Goal: Information Seeking & Learning: Find specific fact

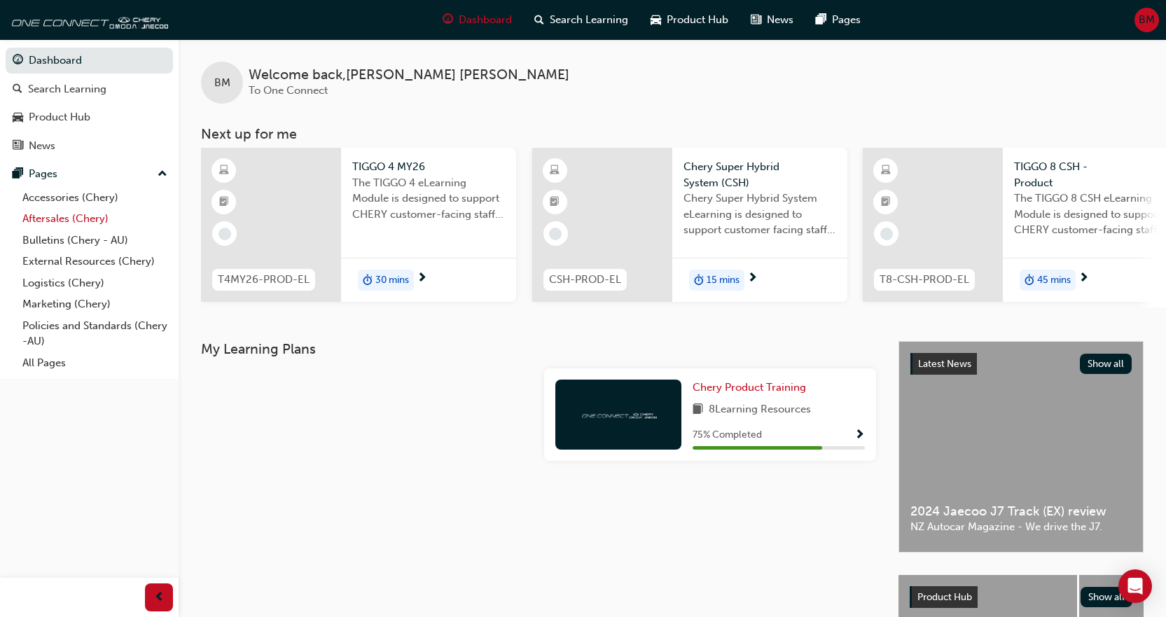
click at [85, 215] on link "Aftersales (Chery)" at bounding box center [95, 219] width 156 height 22
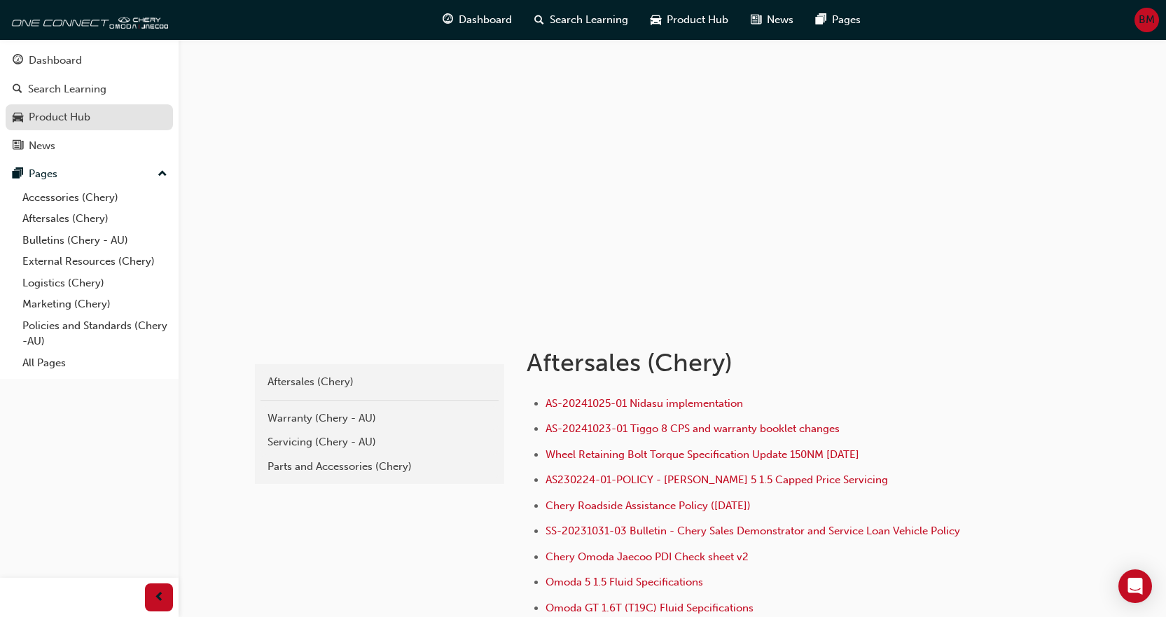
click at [71, 117] on div "Product Hub" at bounding box center [60, 117] width 62 height 16
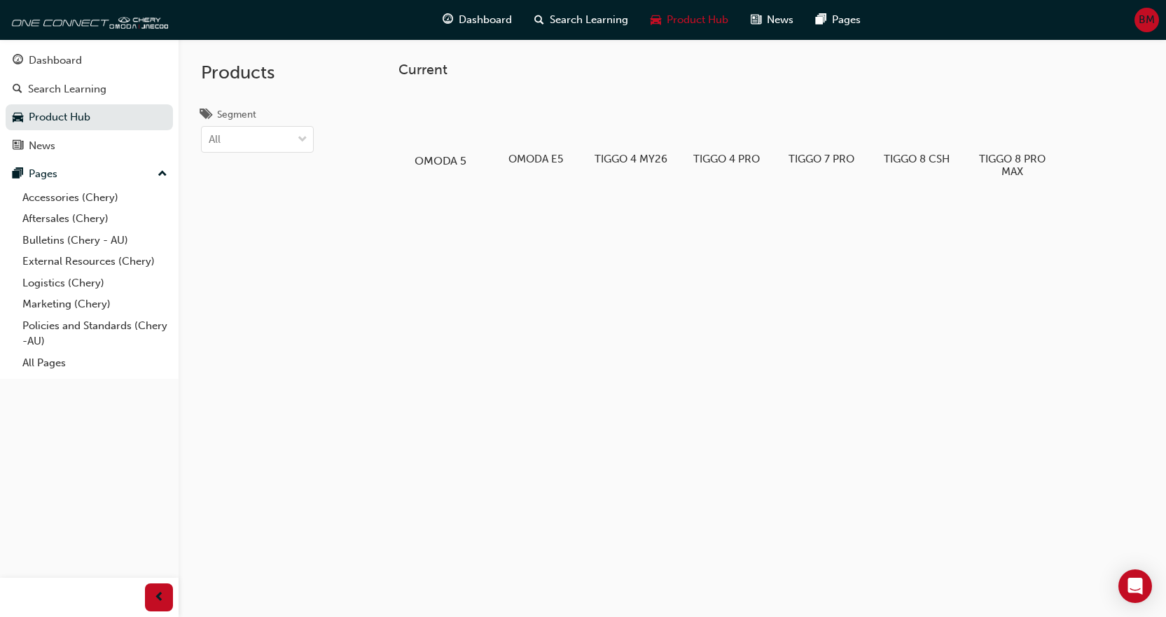
click at [460, 132] on div at bounding box center [440, 120] width 78 height 56
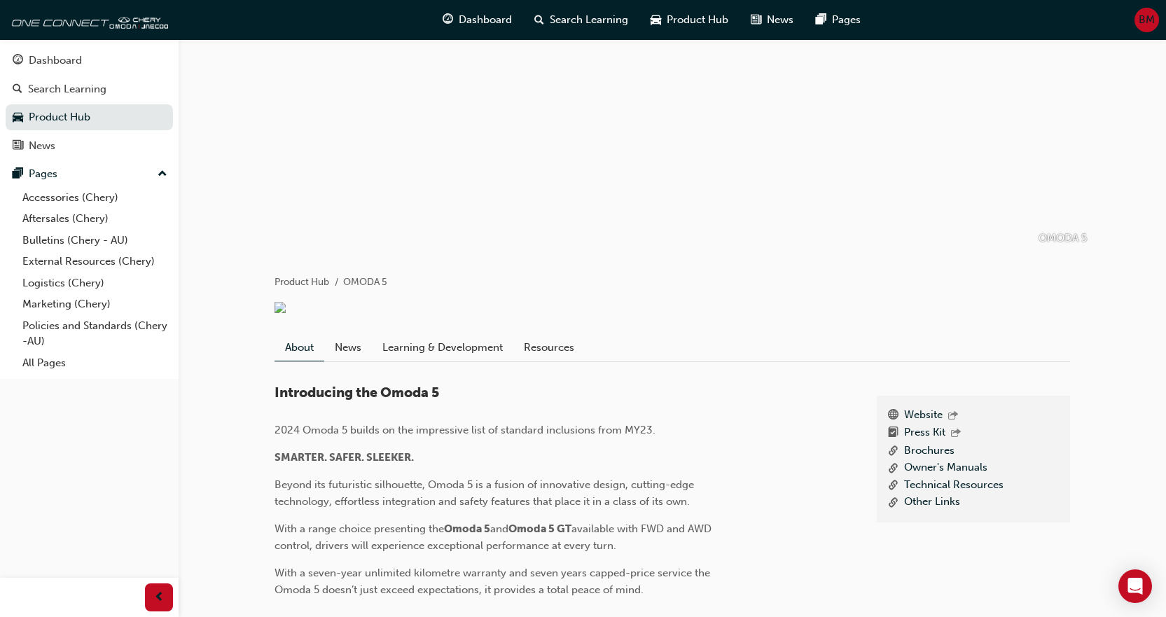
scroll to position [280, 0]
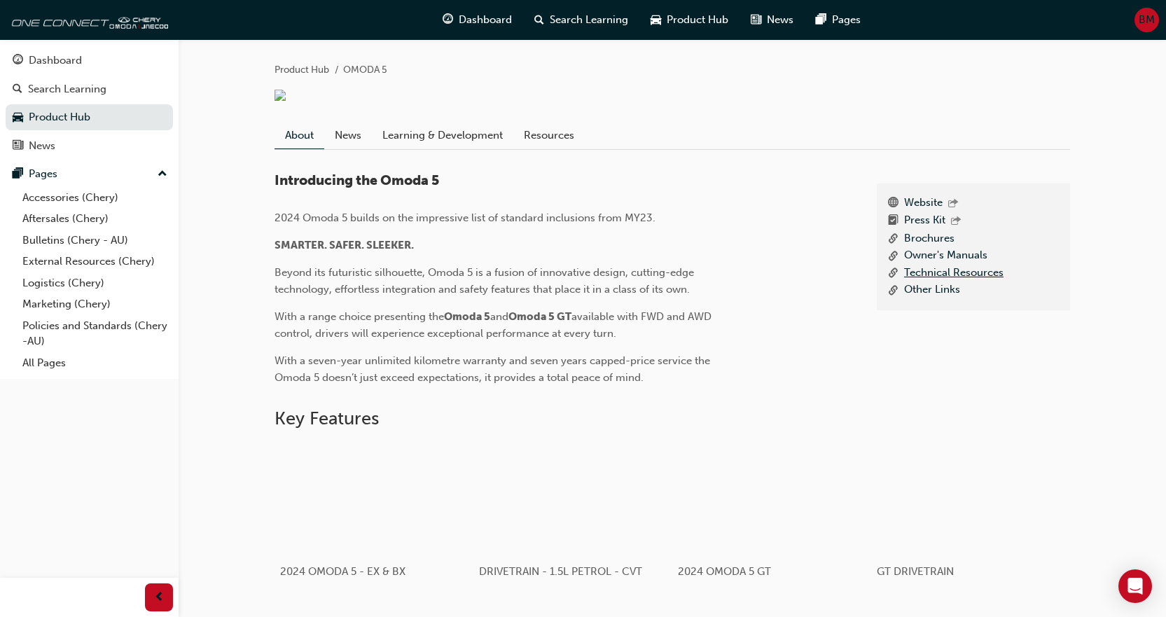
click at [930, 282] on link "Technical Resources" at bounding box center [953, 274] width 99 height 18
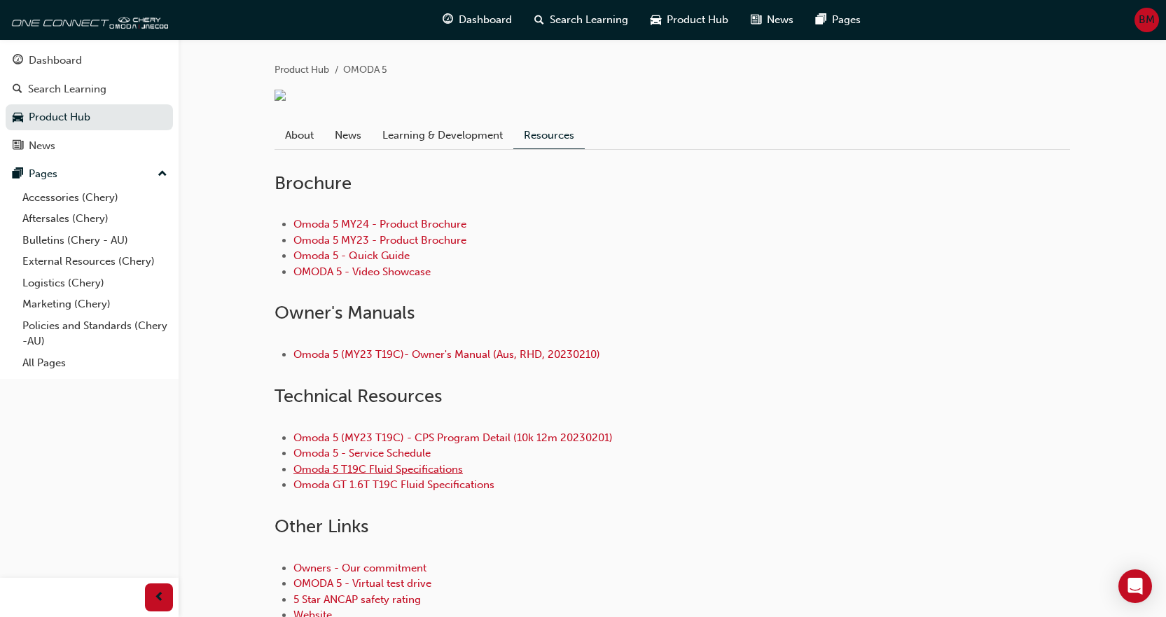
click at [394, 475] on link "Omoda 5 T19C Fluid Specifications" at bounding box center [377, 469] width 169 height 13
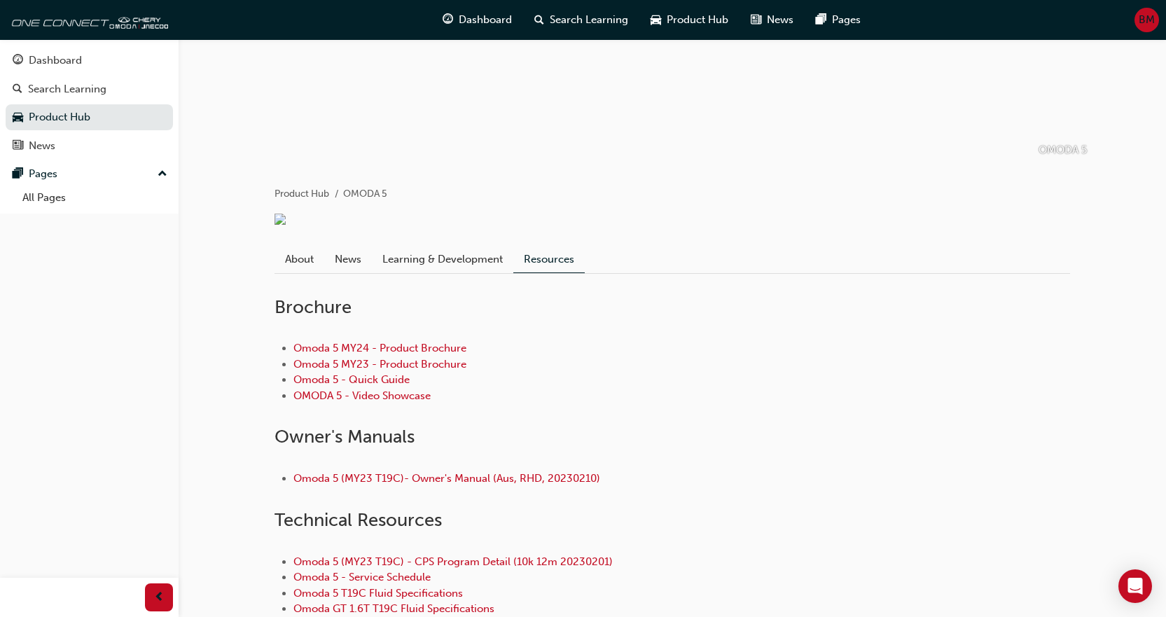
scroll to position [420, 0]
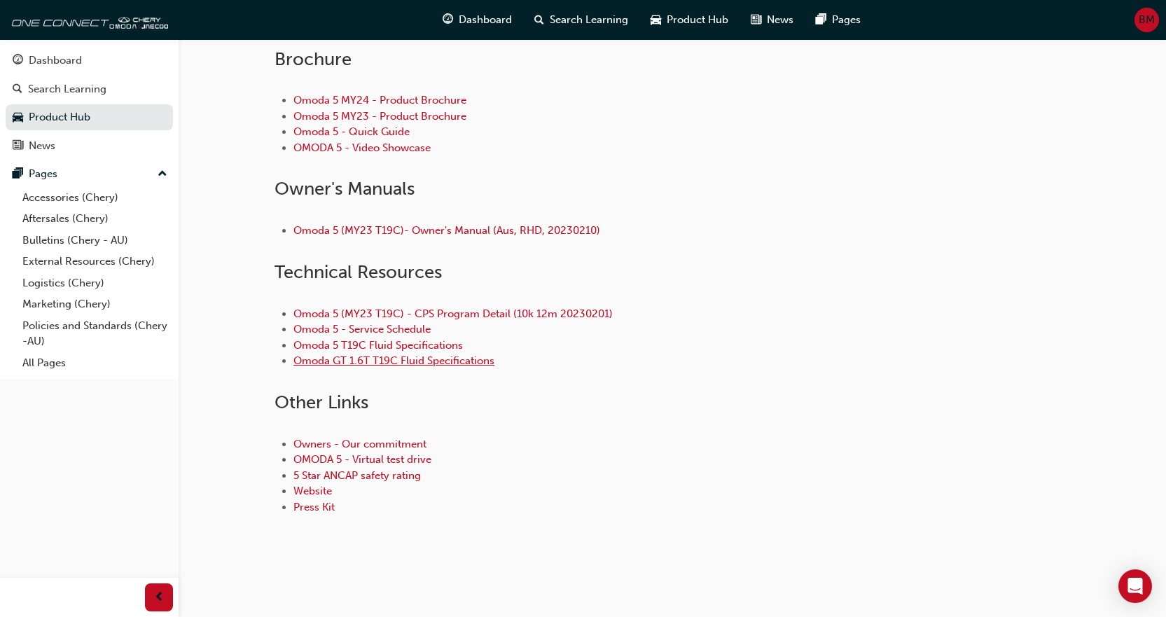
click at [426, 363] on link "Omoda GT 1.6T T19C Fluid Specifications" at bounding box center [393, 360] width 201 height 13
